Goal: Navigation & Orientation: Find specific page/section

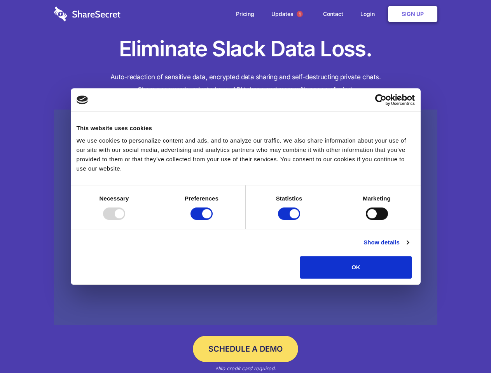
click at [125, 220] on div at bounding box center [114, 214] width 22 height 12
click at [213, 220] on input "Preferences" at bounding box center [202, 214] width 22 height 12
checkbox input "false"
click at [290, 220] on input "Statistics" at bounding box center [289, 214] width 22 height 12
checkbox input "false"
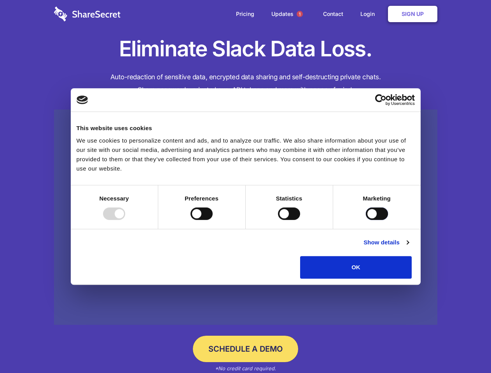
click at [366, 220] on input "Marketing" at bounding box center [377, 214] width 22 height 12
checkbox input "true"
click at [409, 247] on link "Show details" at bounding box center [386, 242] width 45 height 9
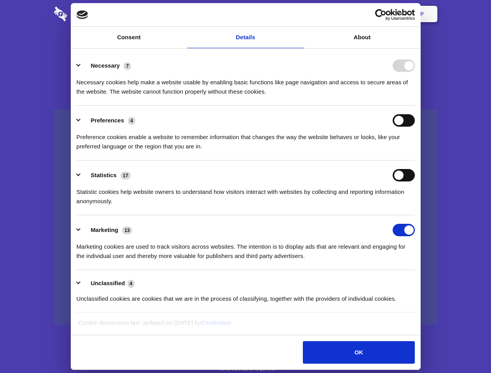
click at [415, 96] on div "Necessary 7 Necessary cookies help make a website usable by enabling basic func…" at bounding box center [246, 77] width 338 height 37
click at [299, 14] on span "1" at bounding box center [300, 14] width 6 height 6
